Goal: Task Accomplishment & Management: Complete application form

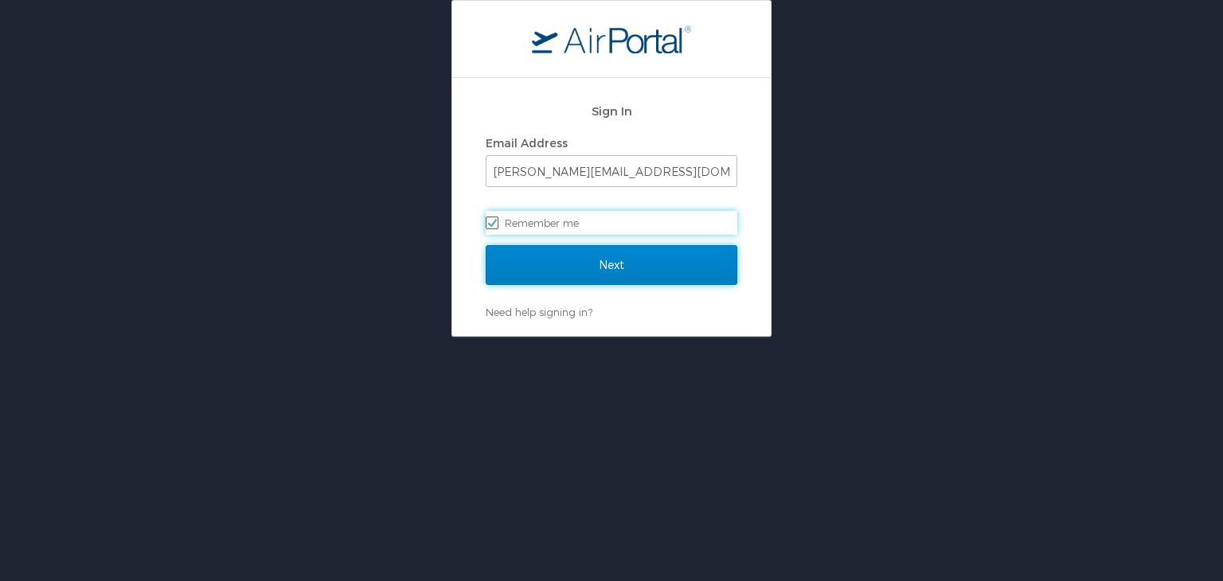
click at [596, 277] on input "Next" at bounding box center [612, 265] width 252 height 40
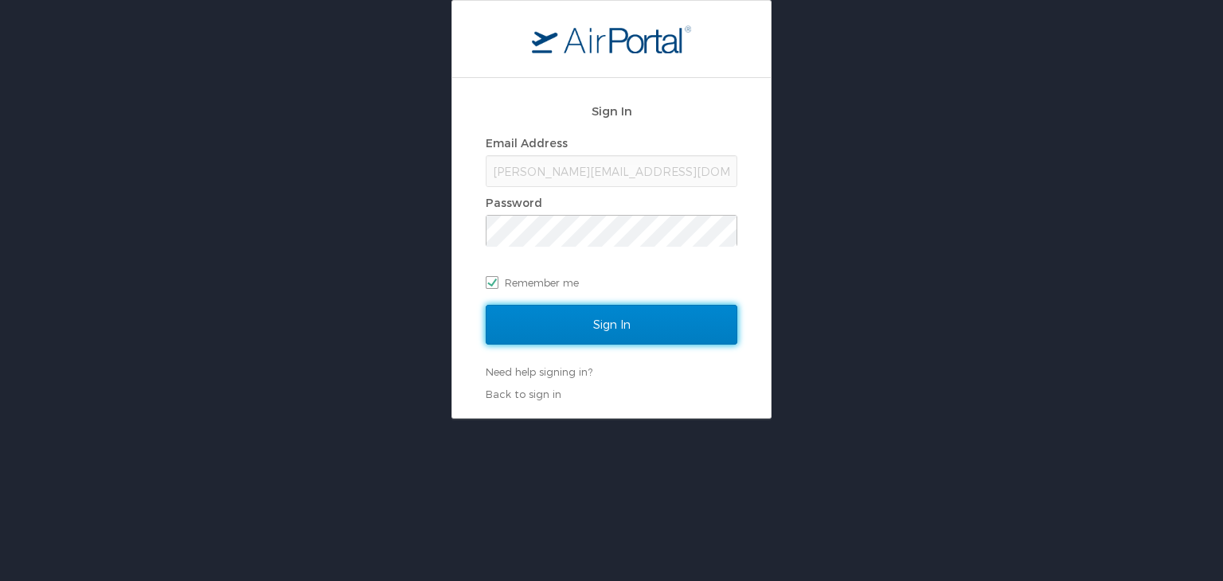
click at [597, 318] on input "Sign In" at bounding box center [612, 325] width 252 height 40
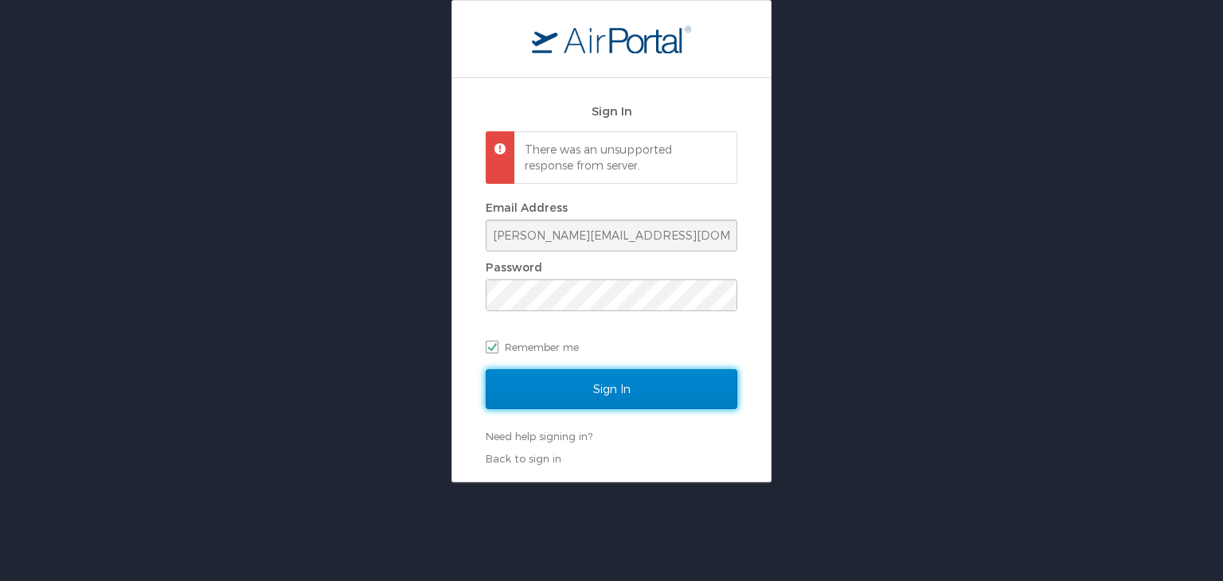
click at [584, 381] on input "Sign In" at bounding box center [612, 389] width 252 height 40
